Goal: Information Seeking & Learning: Learn about a topic

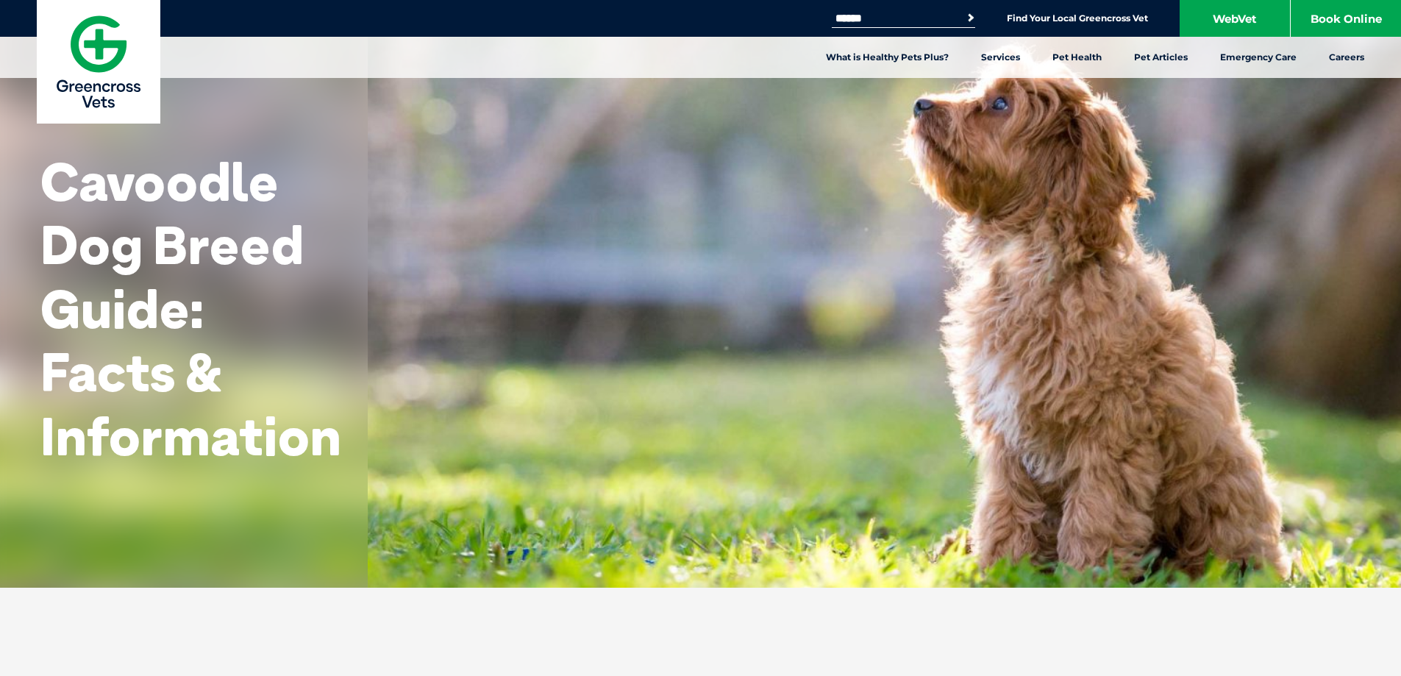
click at [963, 19] on button "Search" at bounding box center [959, 17] width 34 height 21
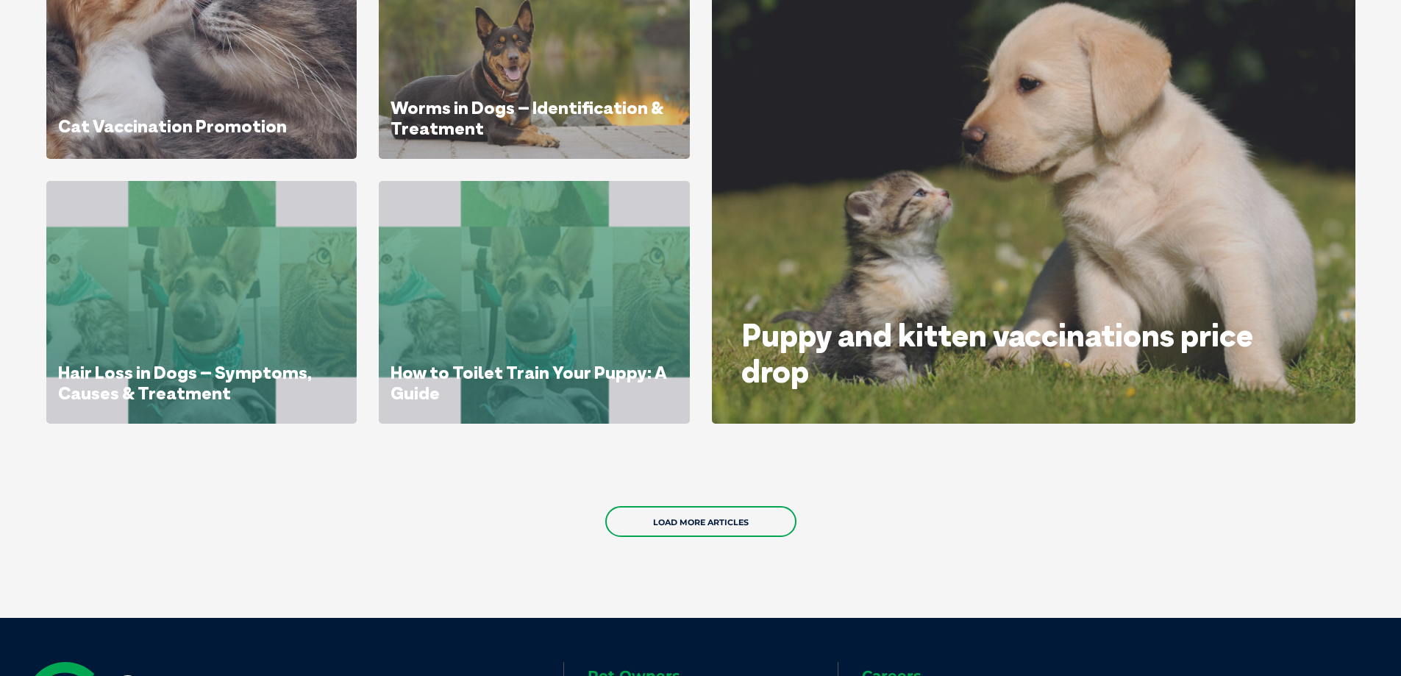
scroll to position [882, 0]
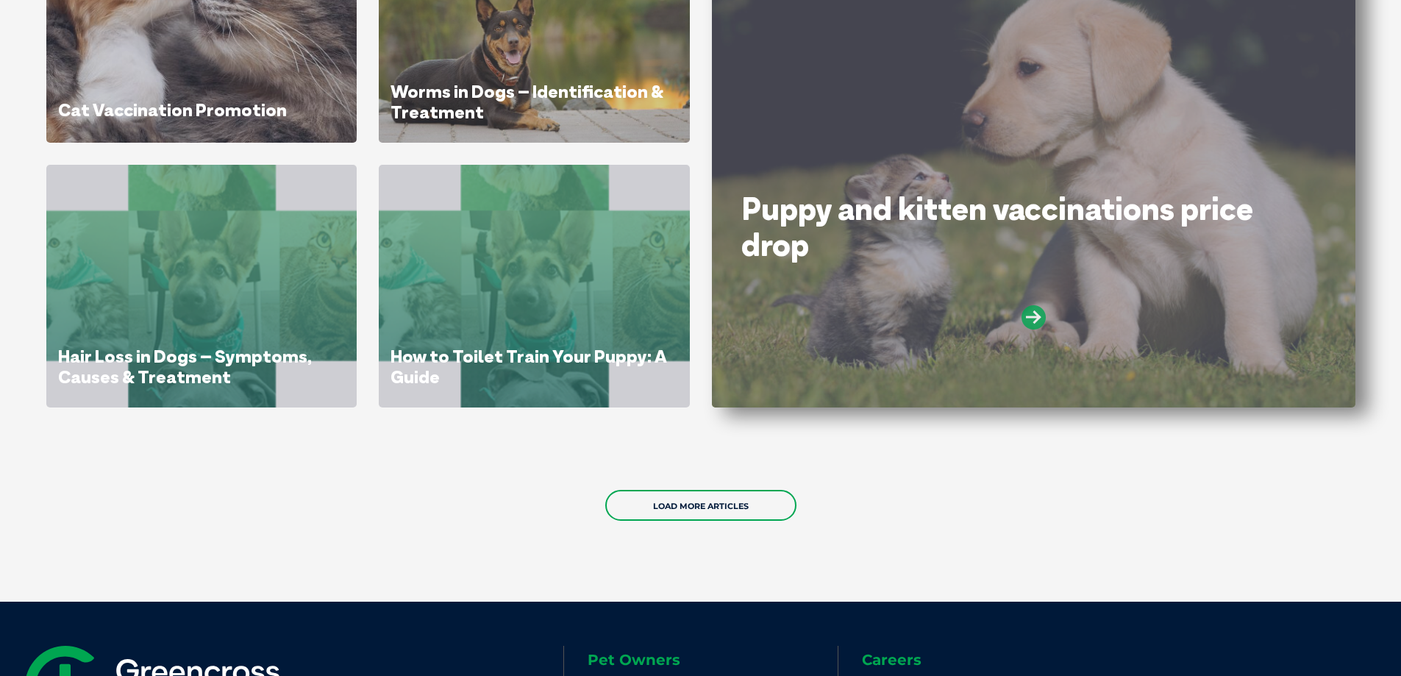
click at [1037, 314] on icon at bounding box center [1033, 317] width 24 height 24
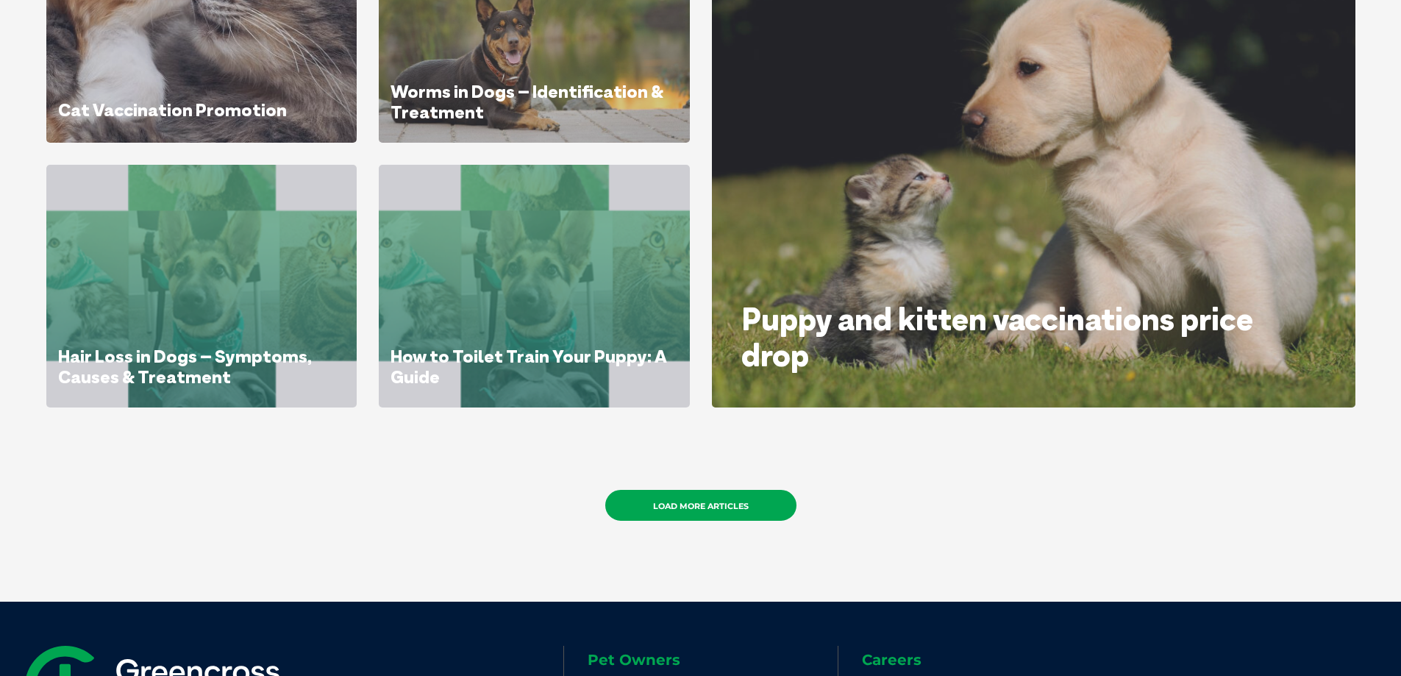
click at [703, 498] on link "Load More Articles" at bounding box center [700, 505] width 191 height 31
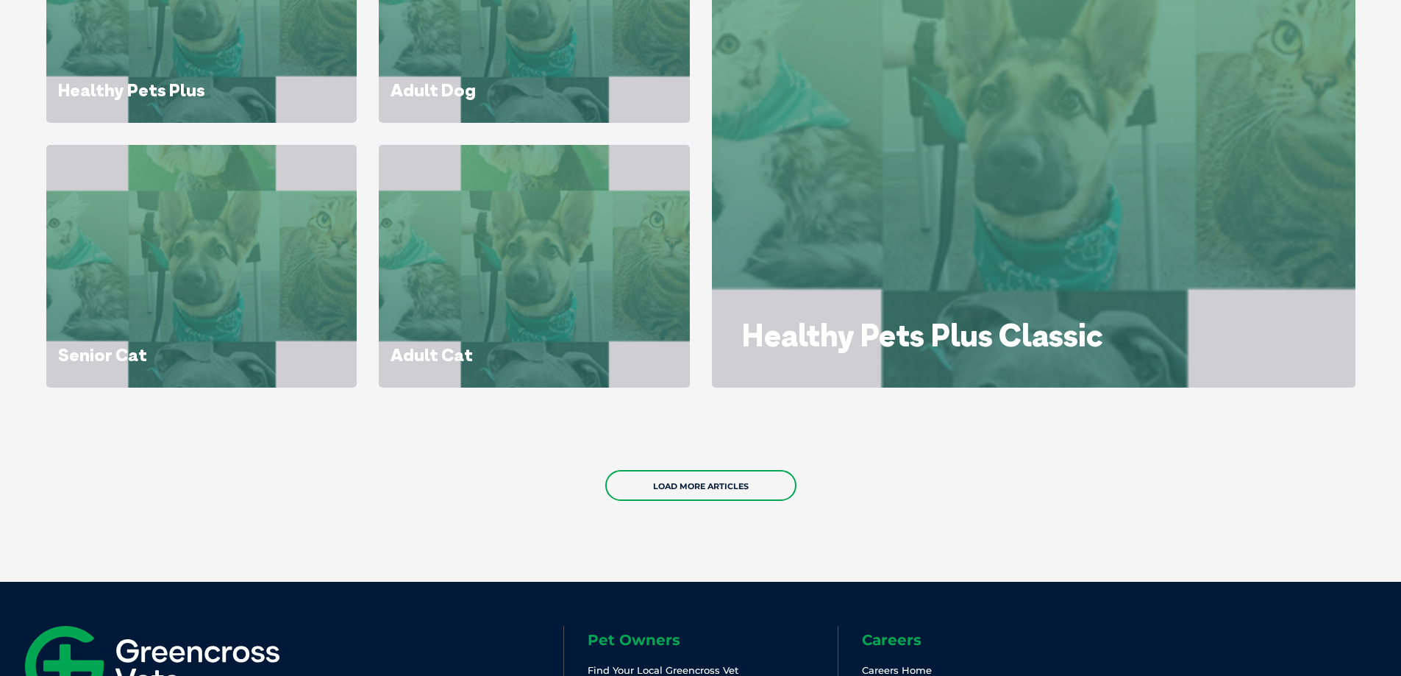
scroll to position [2132, 0]
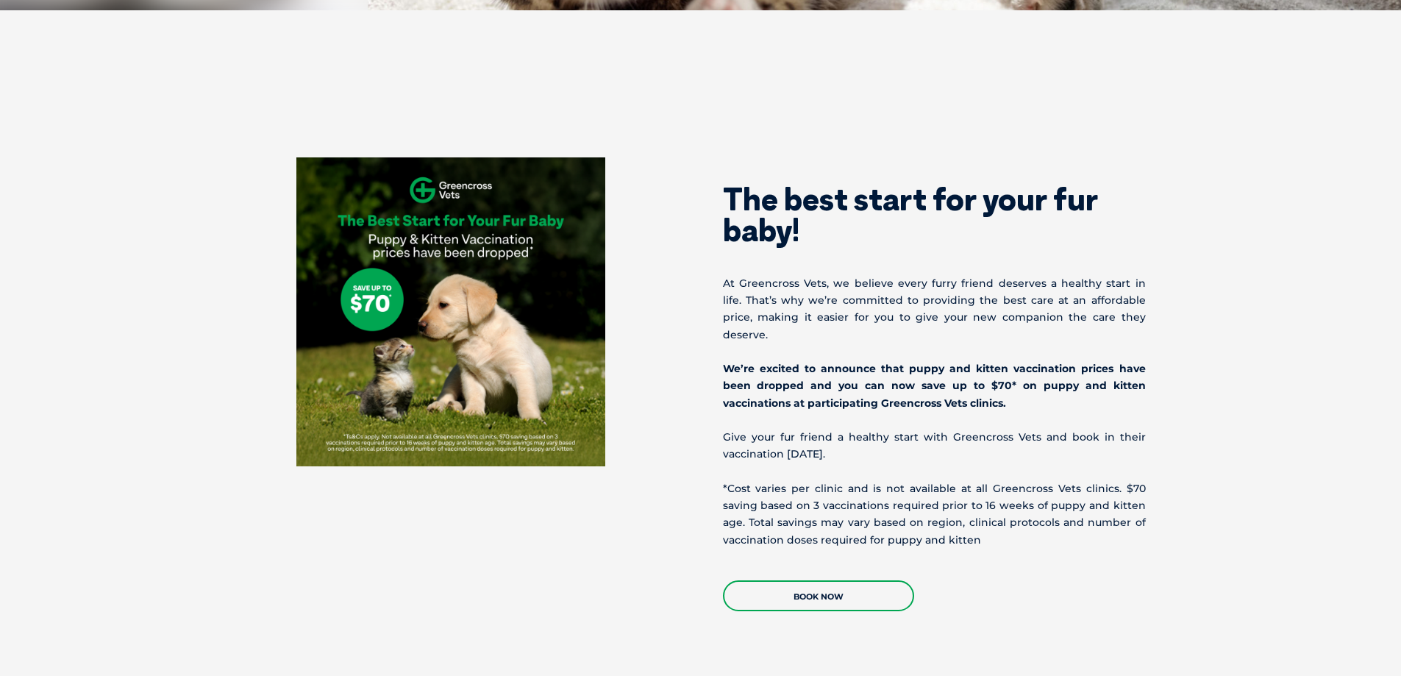
scroll to position [588, 0]
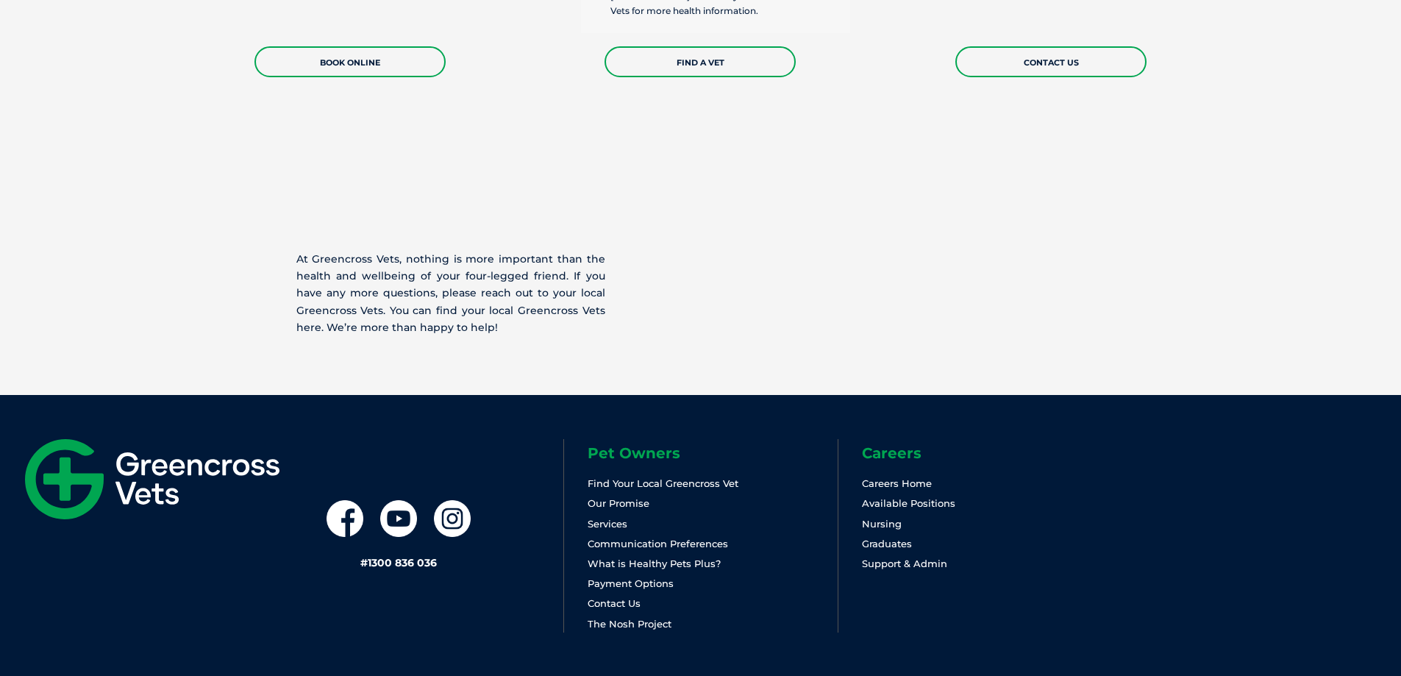
scroll to position [3020, 0]
